Goal: Task Accomplishment & Management: Use online tool/utility

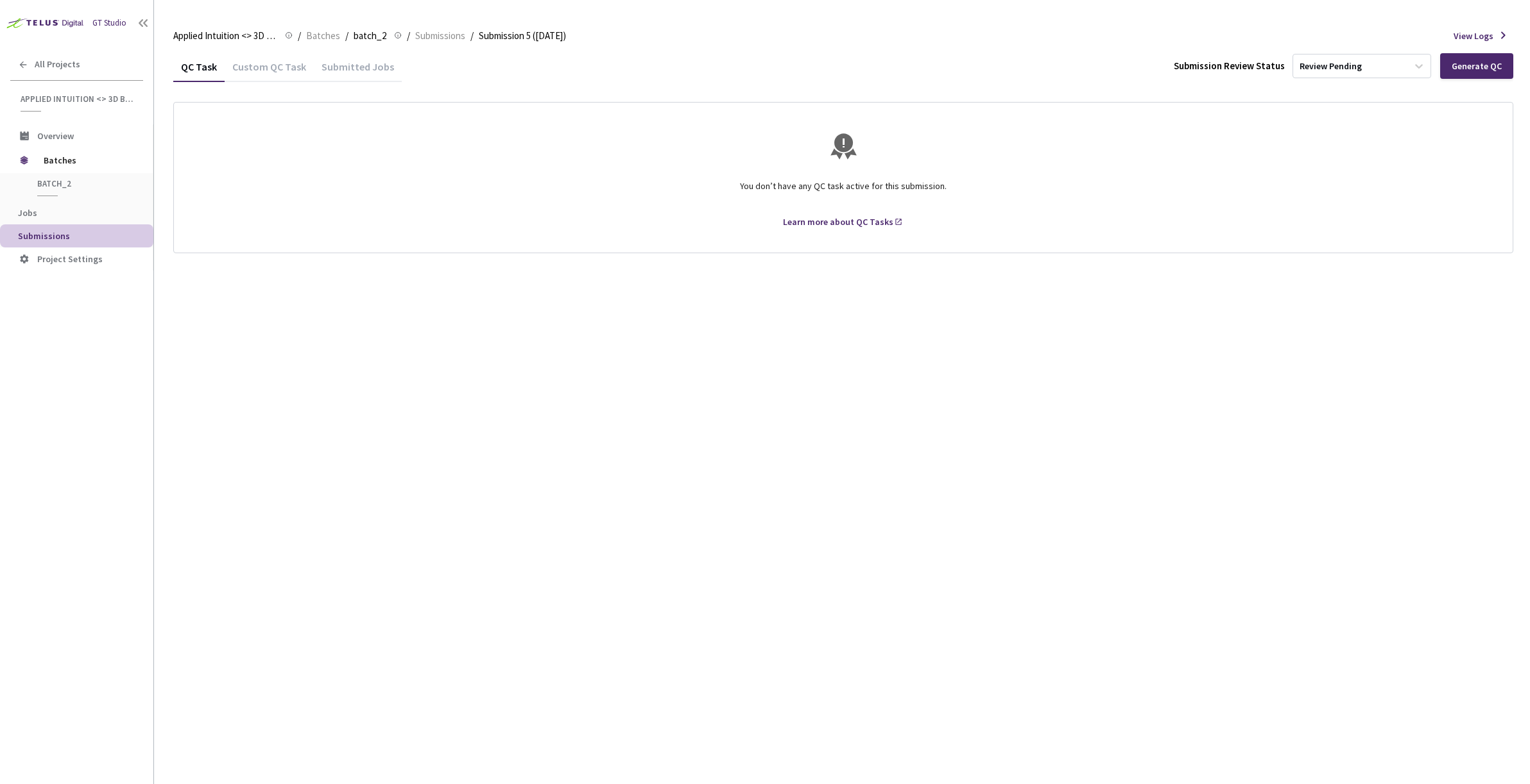
click at [341, 76] on div "Submitted Jobs" at bounding box center [357, 70] width 88 height 22
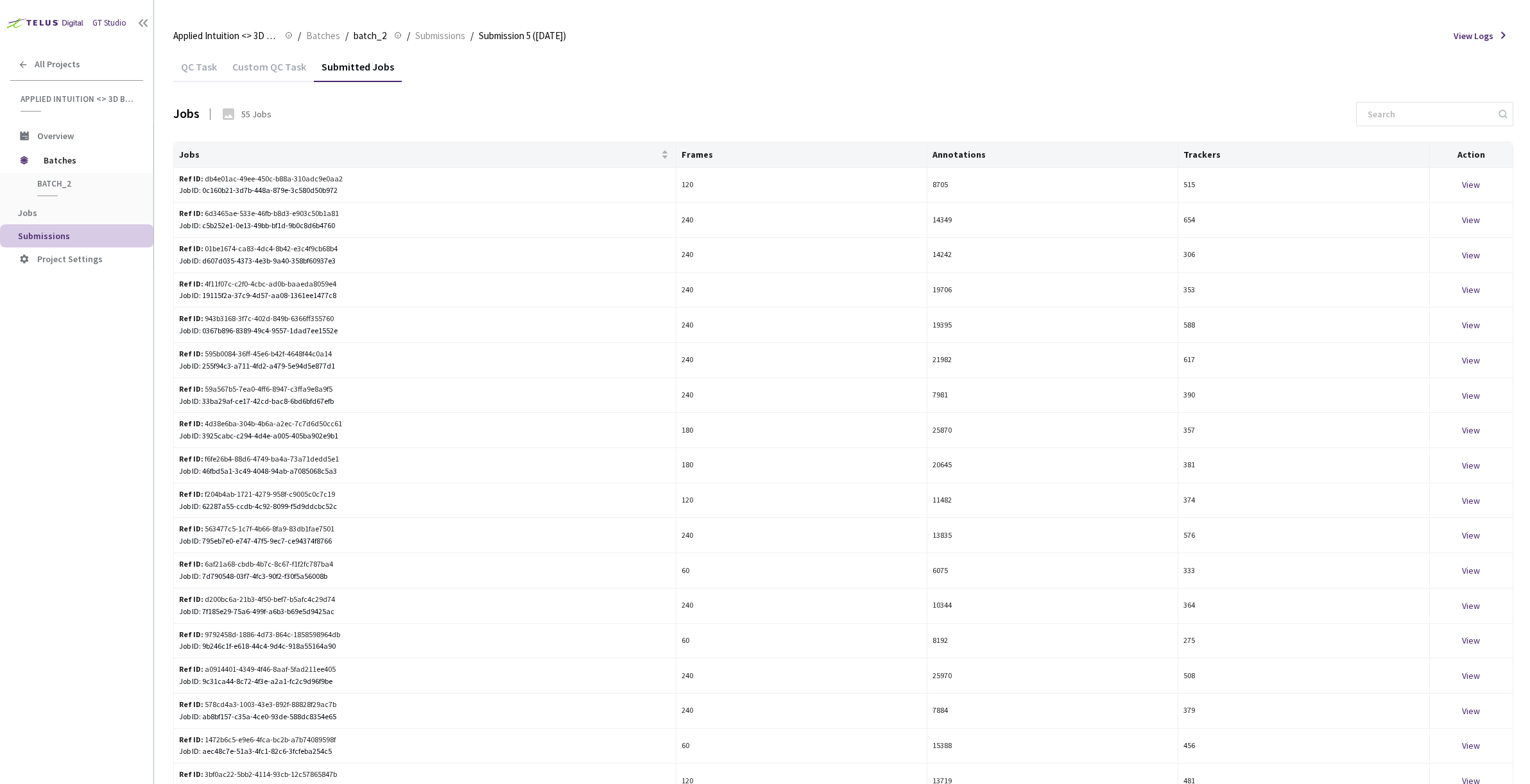
click at [185, 76] on div "QC Task" at bounding box center [199, 70] width 51 height 22
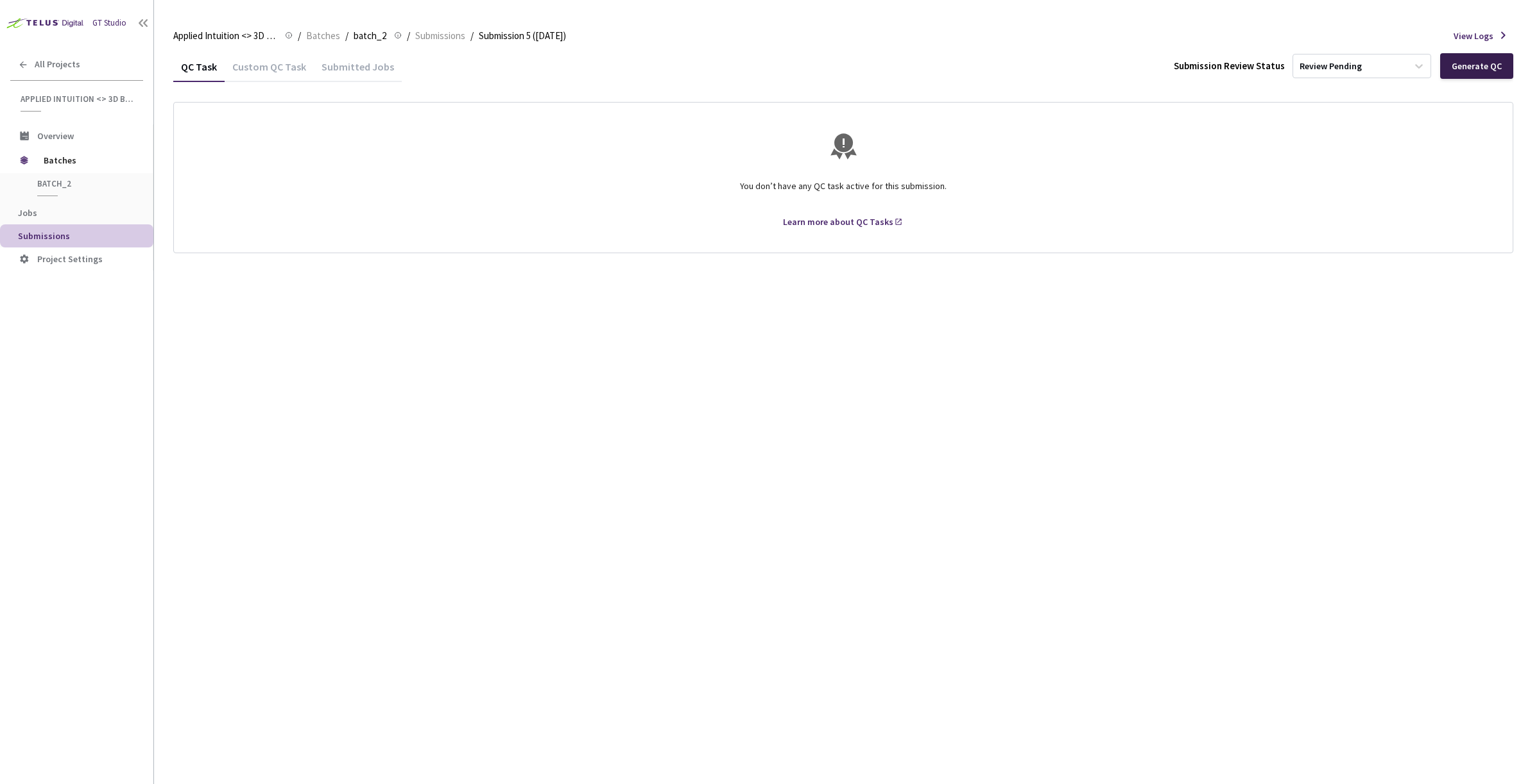
click at [1465, 74] on div "Generate QC" at bounding box center [1477, 66] width 74 height 25
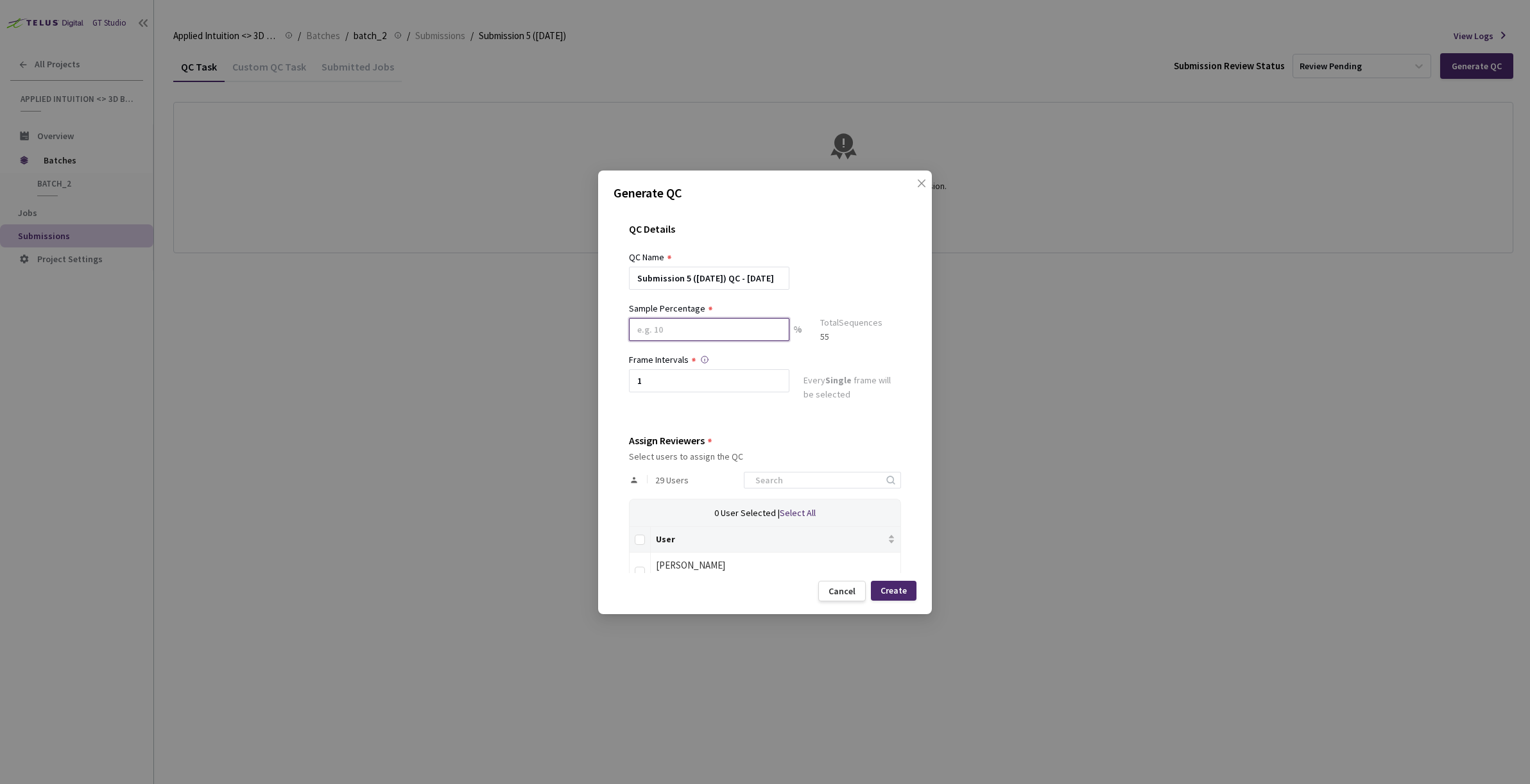
click at [752, 334] on input at bounding box center [710, 329] width 160 height 23
type input "2"
type input "10"
click at [897, 420] on div "QC Details QC Name Submission 5 ([DATE]) QC - [DATE] Sample Percentage 10 % Sam…" at bounding box center [765, 391] width 303 height 366
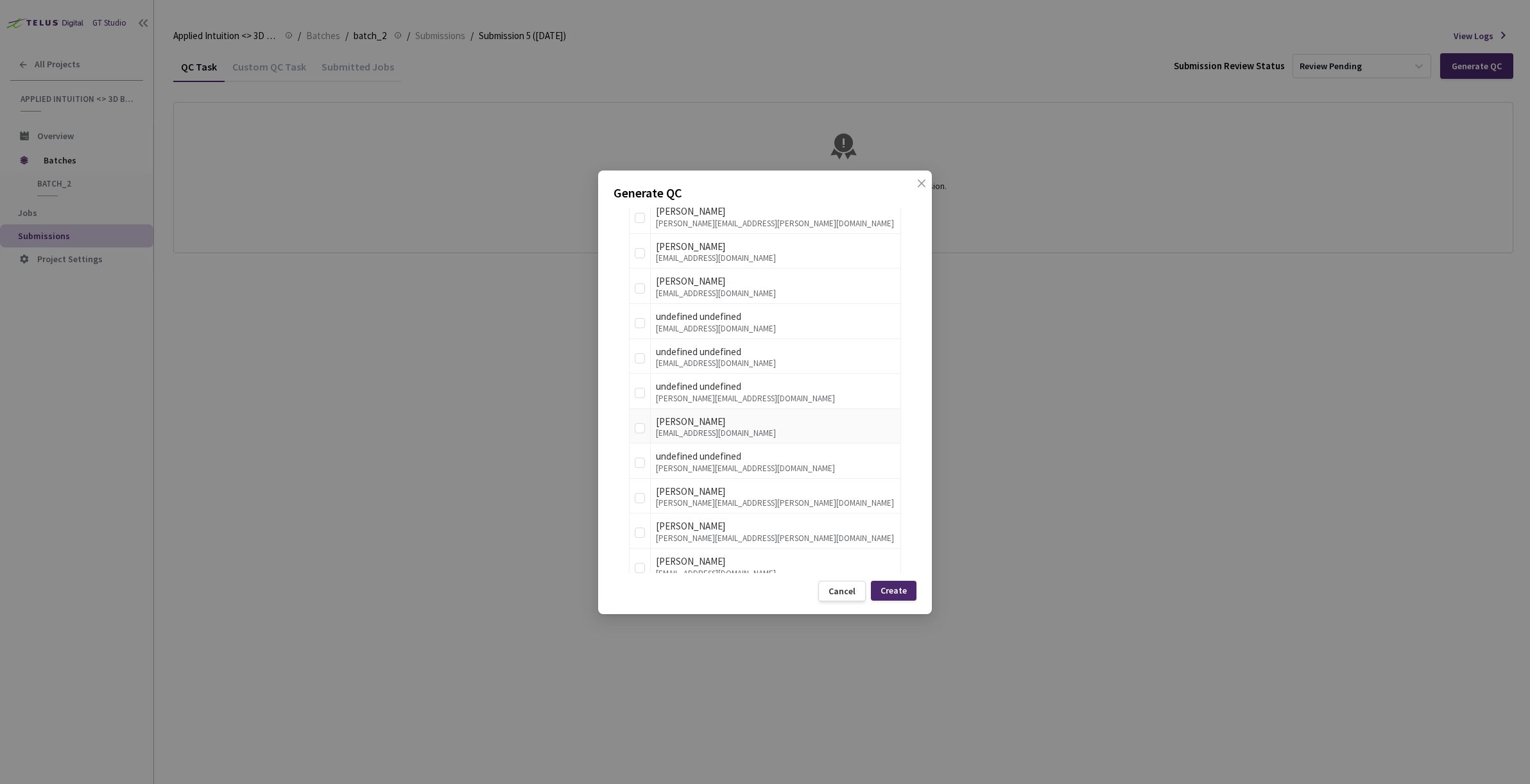
scroll to position [1015, 0]
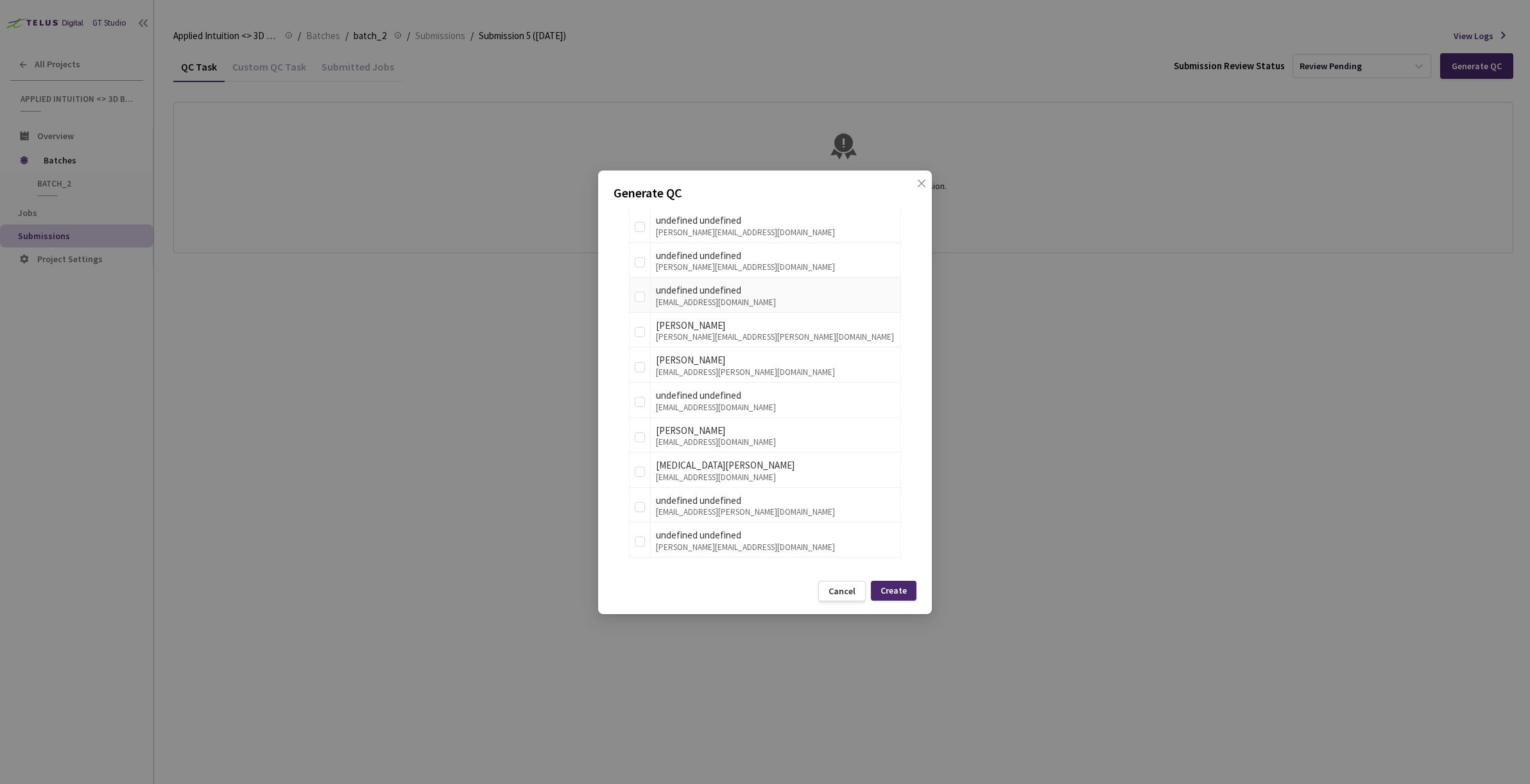
click at [753, 299] on div "[EMAIL_ADDRESS][DOMAIN_NAME]" at bounding box center [775, 303] width 239 height 9
click at [634, 298] on input "checkbox" at bounding box center [640, 297] width 10 height 10
checkbox input "true"
click at [902, 590] on div "Create" at bounding box center [893, 591] width 26 height 10
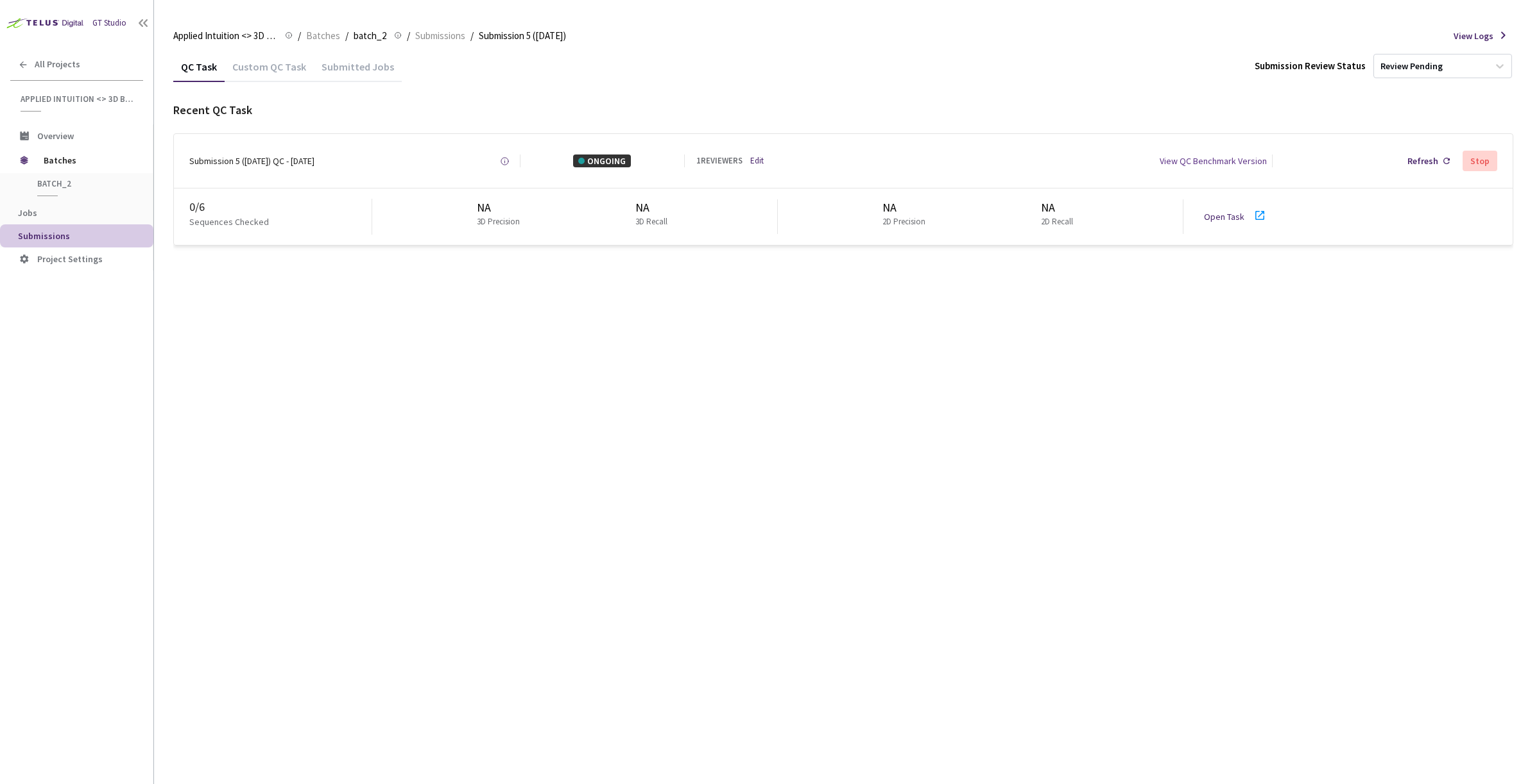
click at [1213, 216] on link "Open Task" at bounding box center [1224, 217] width 40 height 11
